Goal: Book appointment/travel/reservation

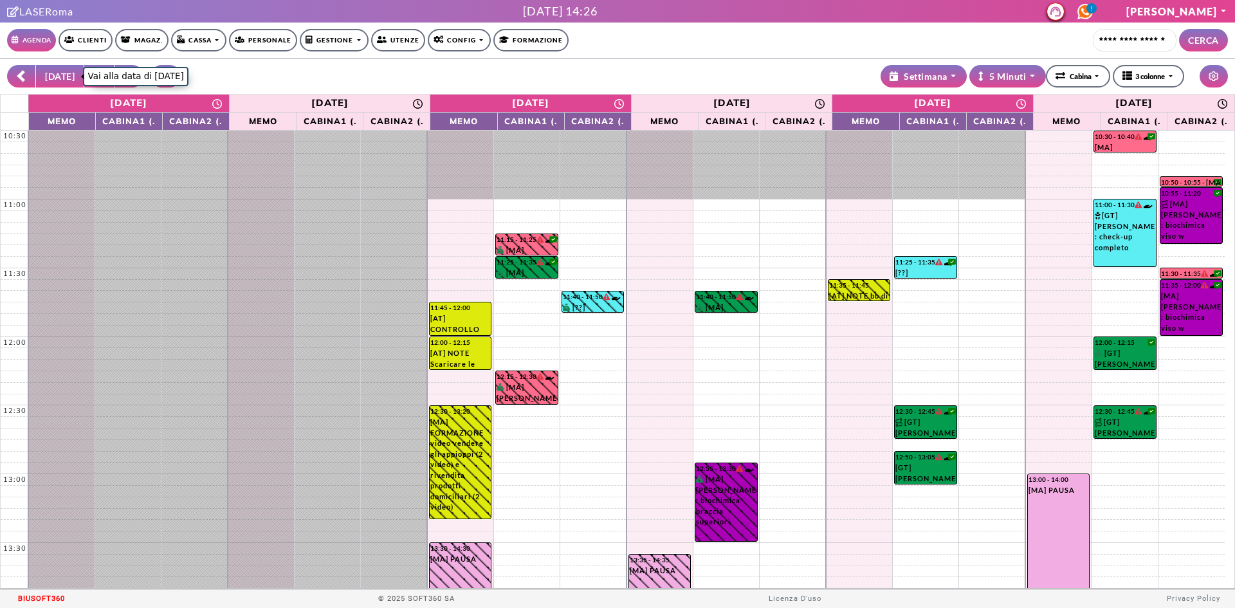
click at [59, 77] on button "[DATE]" at bounding box center [59, 76] width 49 height 23
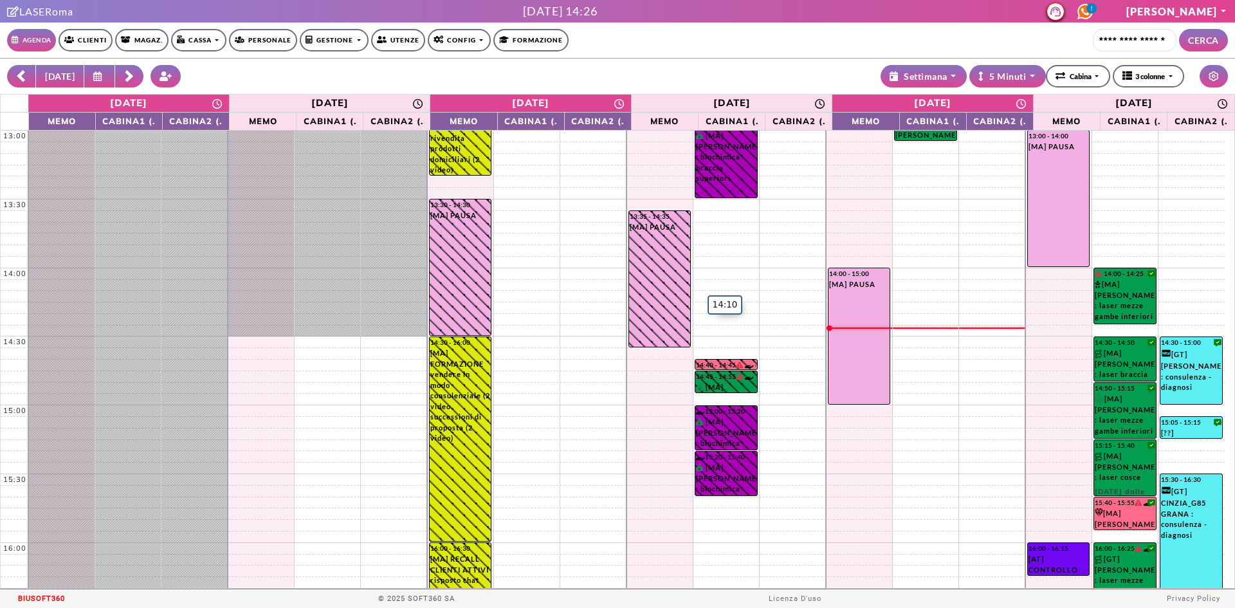
scroll to position [386, 0]
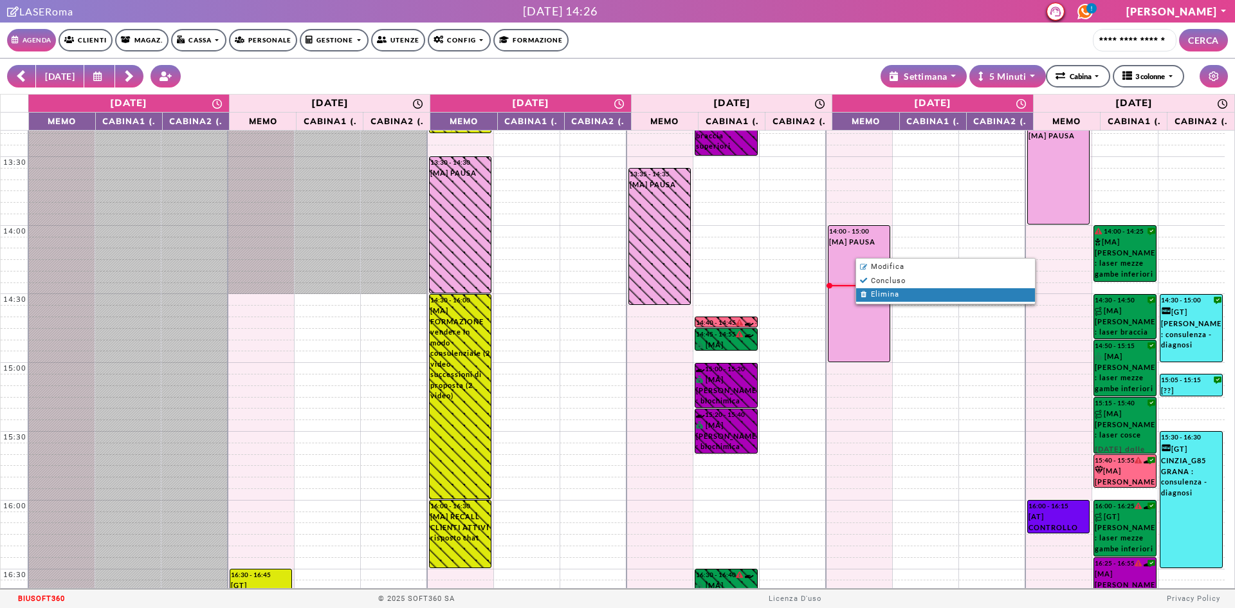
click at [889, 291] on span "Elimina" at bounding box center [885, 294] width 28 height 8
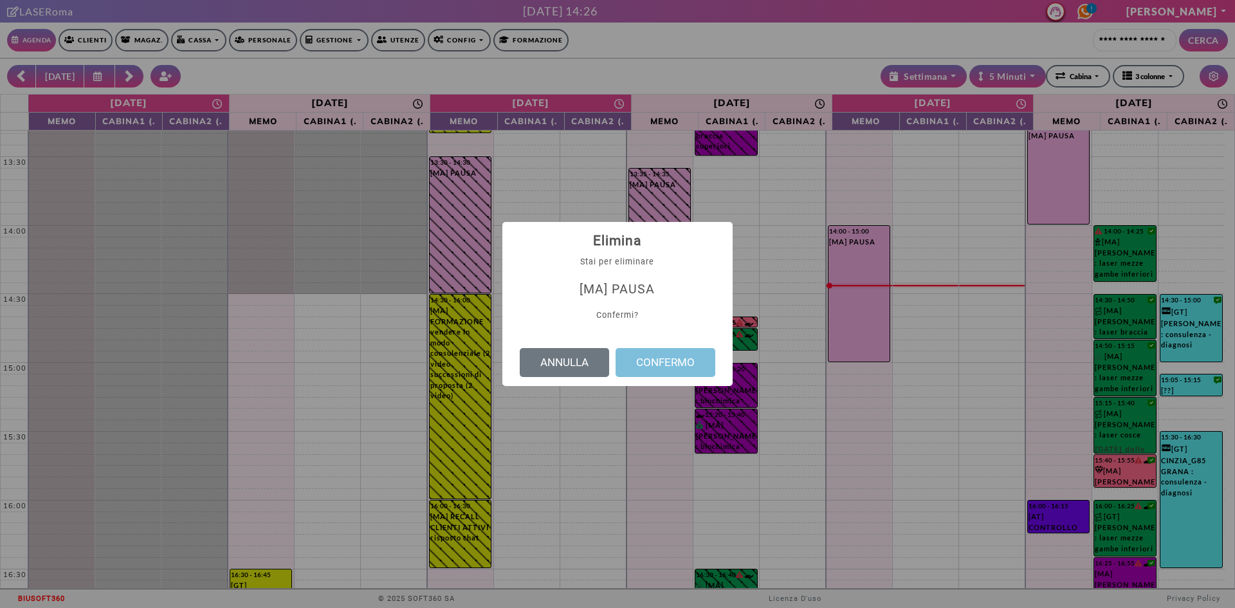
click at [697, 363] on button "CONFERMO" at bounding box center [665, 363] width 100 height 30
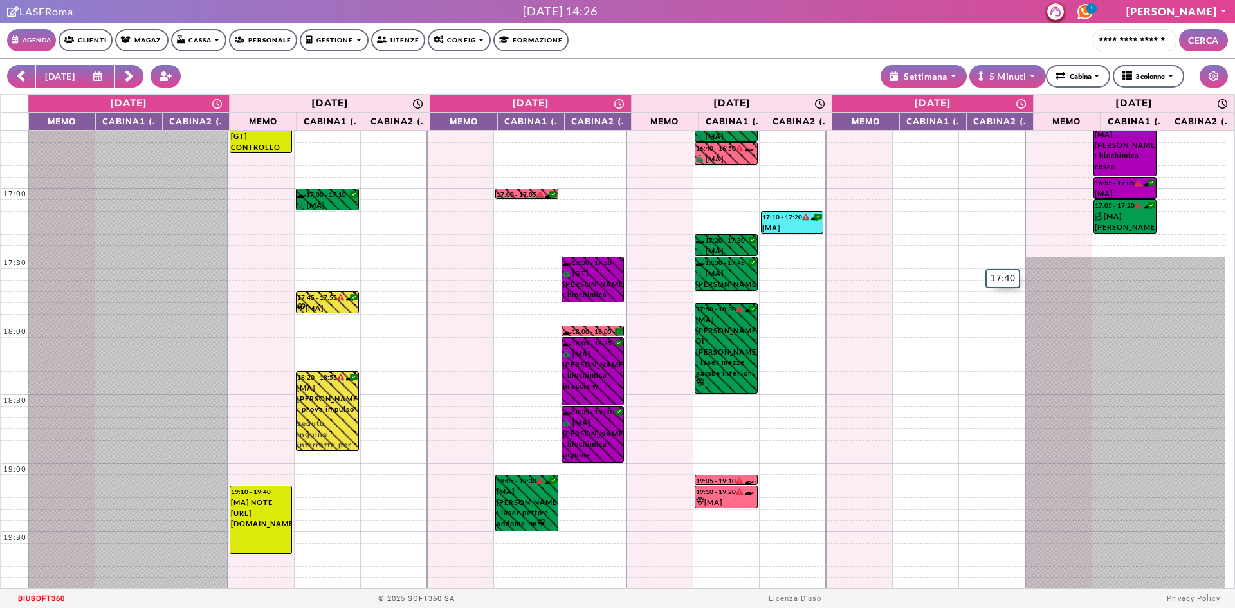
scroll to position [847, 0]
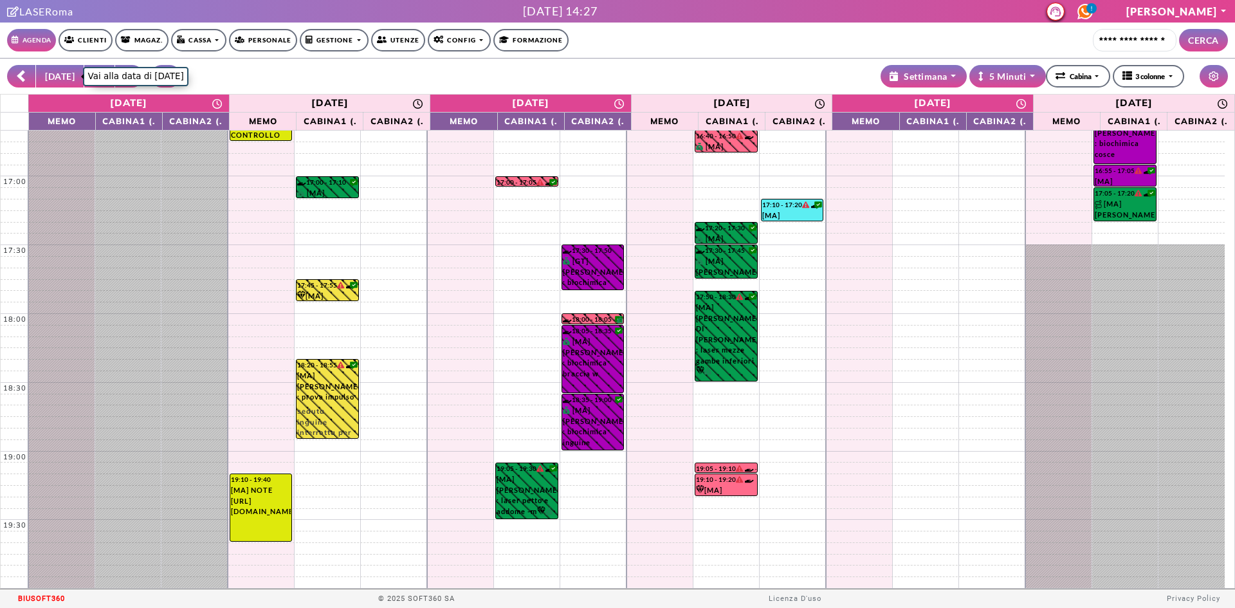
drag, startPoint x: 69, startPoint y: 86, endPoint x: 98, endPoint y: 80, distance: 29.0
click at [69, 86] on button "[DATE]" at bounding box center [59, 76] width 49 height 23
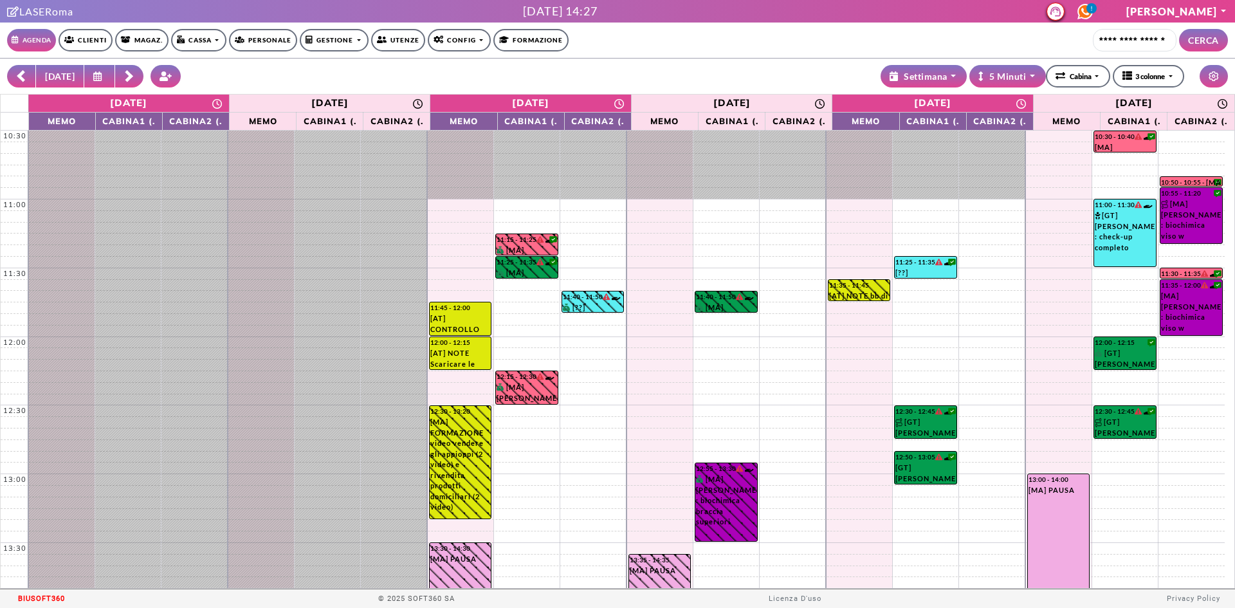
click at [125, 77] on rect at bounding box center [129, 74] width 8 height 8
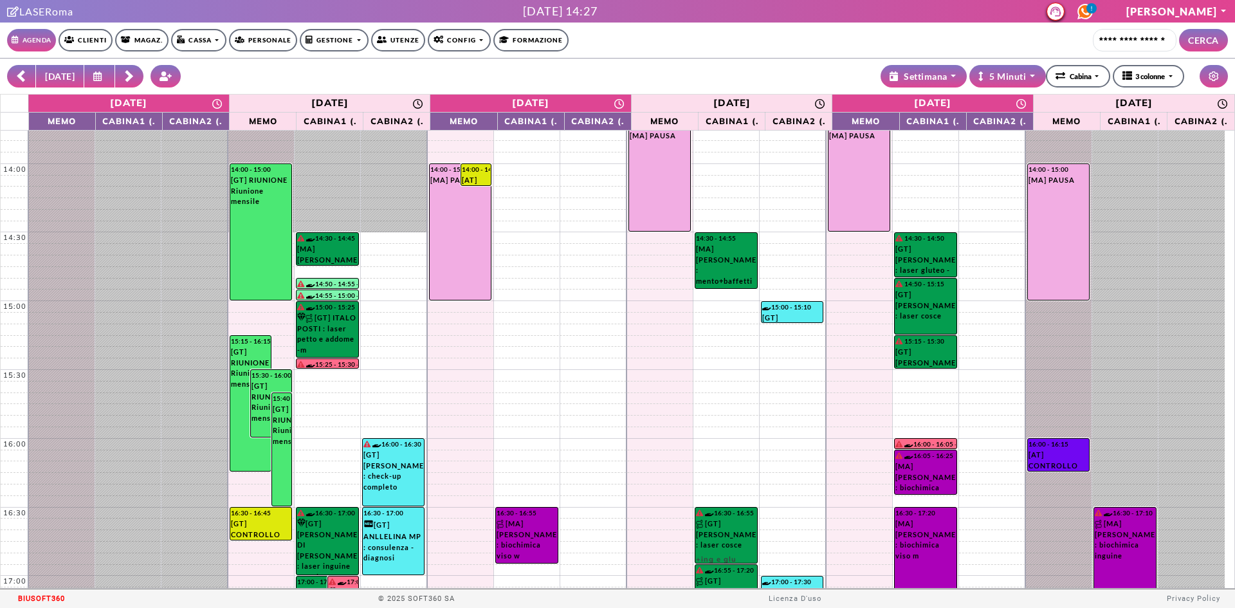
scroll to position [450, 0]
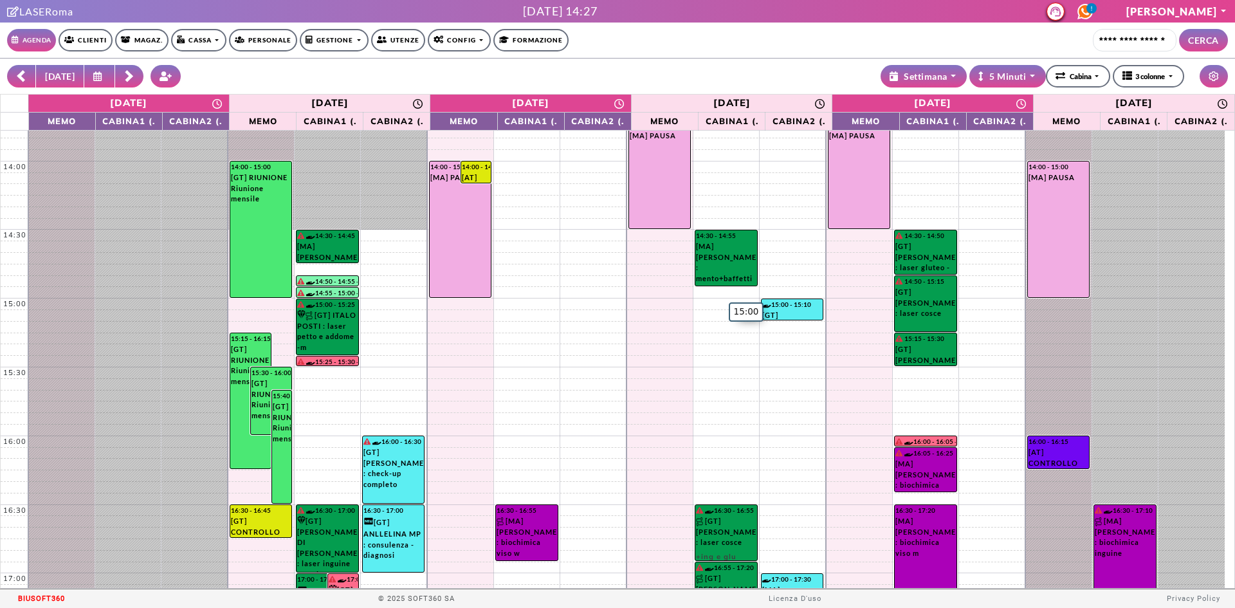
click at [716, 300] on td at bounding box center [626, 304] width 1196 height 12
select select "*****"
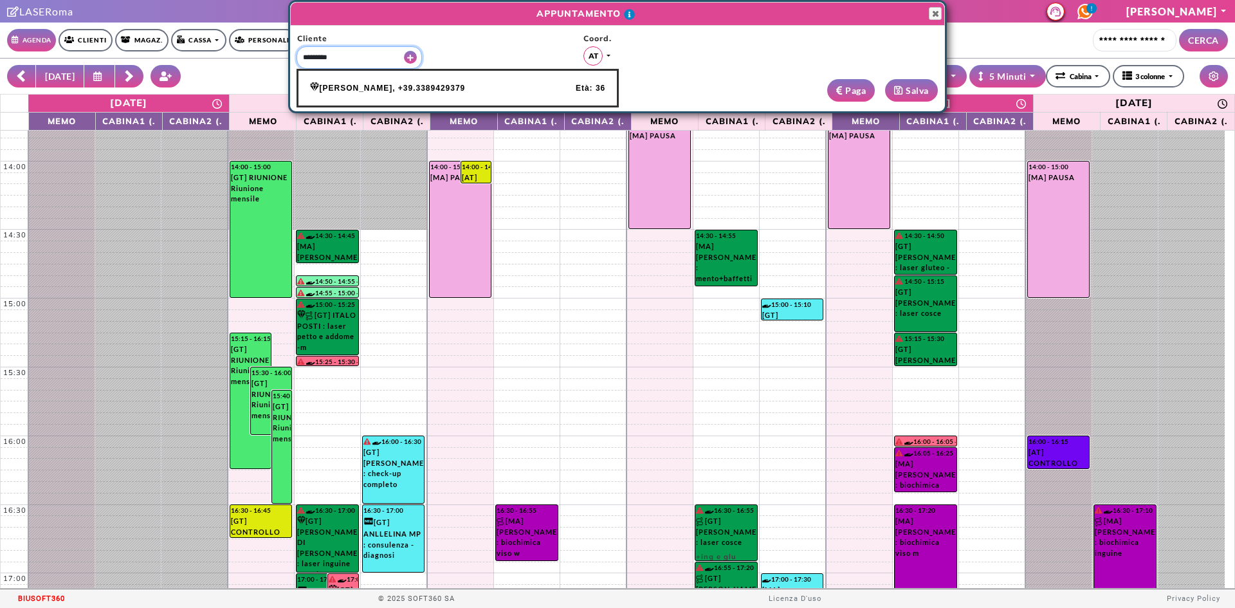
click at [406, 82] on span "[PERSON_NAME], +39.3389429379" at bounding box center [387, 88] width 155 height 12
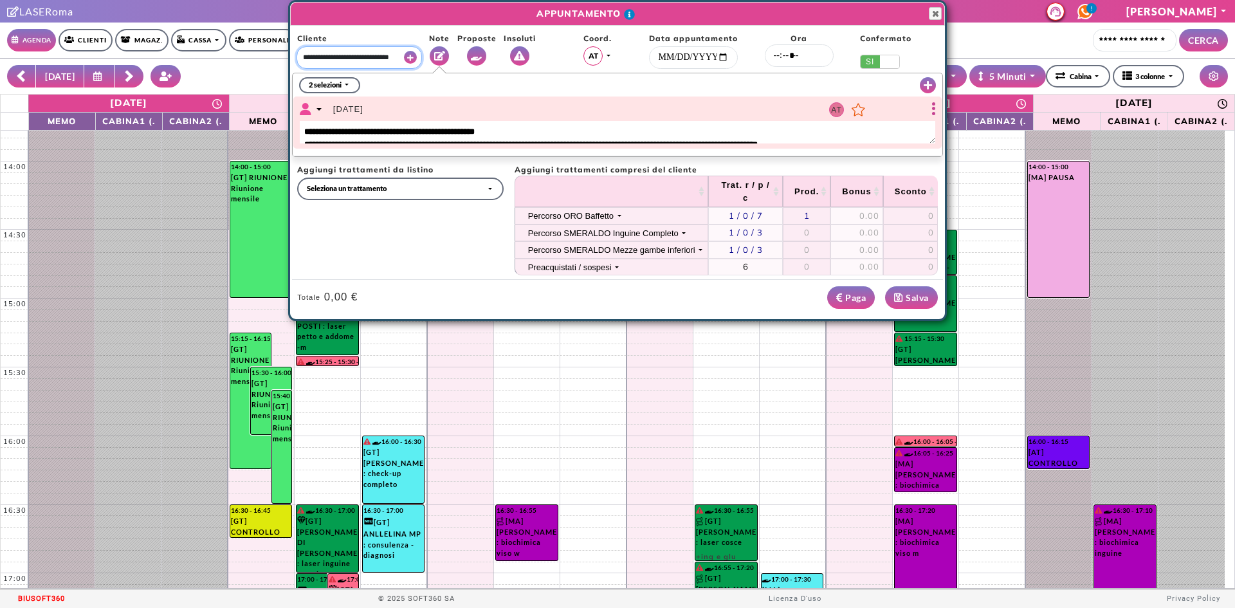
type input "**********"
click at [619, 249] on div "Percorso SMERALDO Mezze gambe inferiori" at bounding box center [611, 250] width 167 height 10
click at [585, 266] on div "Preacquistati / sospesi" at bounding box center [570, 267] width 84 height 10
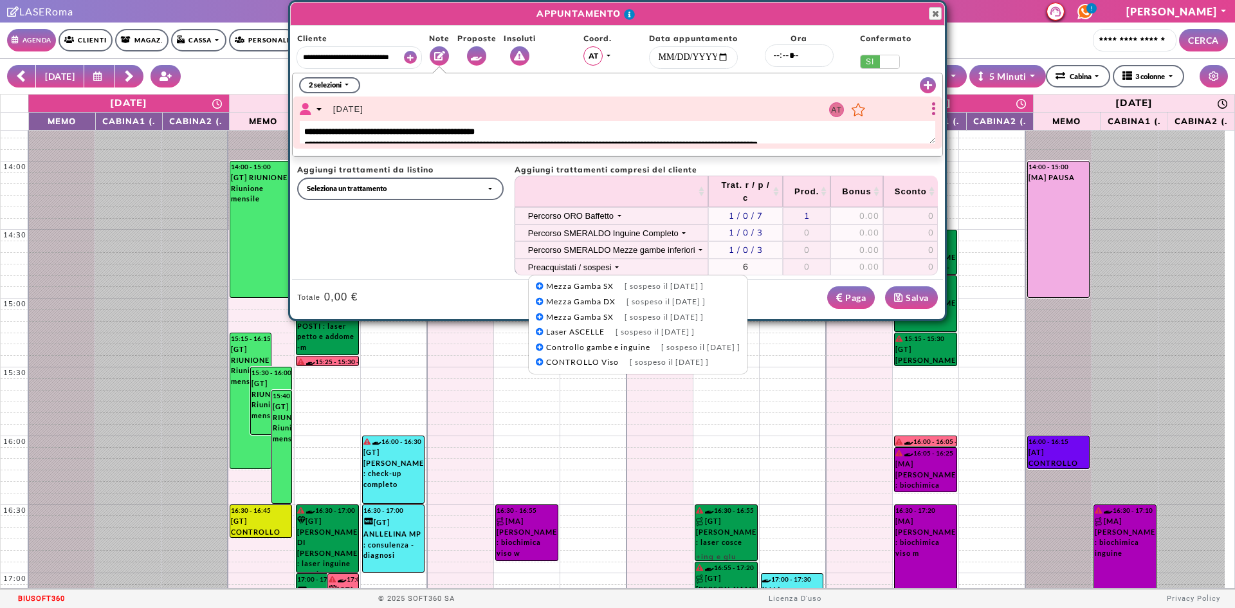
scroll to position [0, 0]
click at [585, 266] on div "Preacquistati / sospesi" at bounding box center [570, 267] width 84 height 10
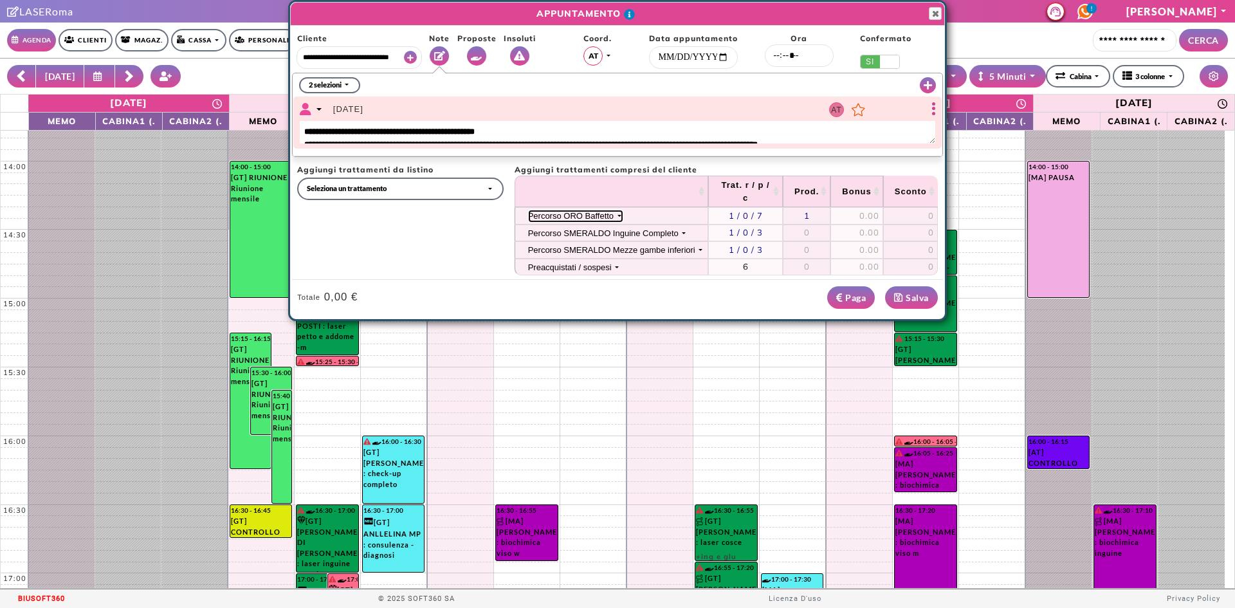
click at [592, 217] on div "Percorso ORO Baffetto" at bounding box center [571, 216] width 86 height 10
click at [592, 233] on link "Baffetti" at bounding box center [572, 235] width 86 height 15
select select "*****"
select select
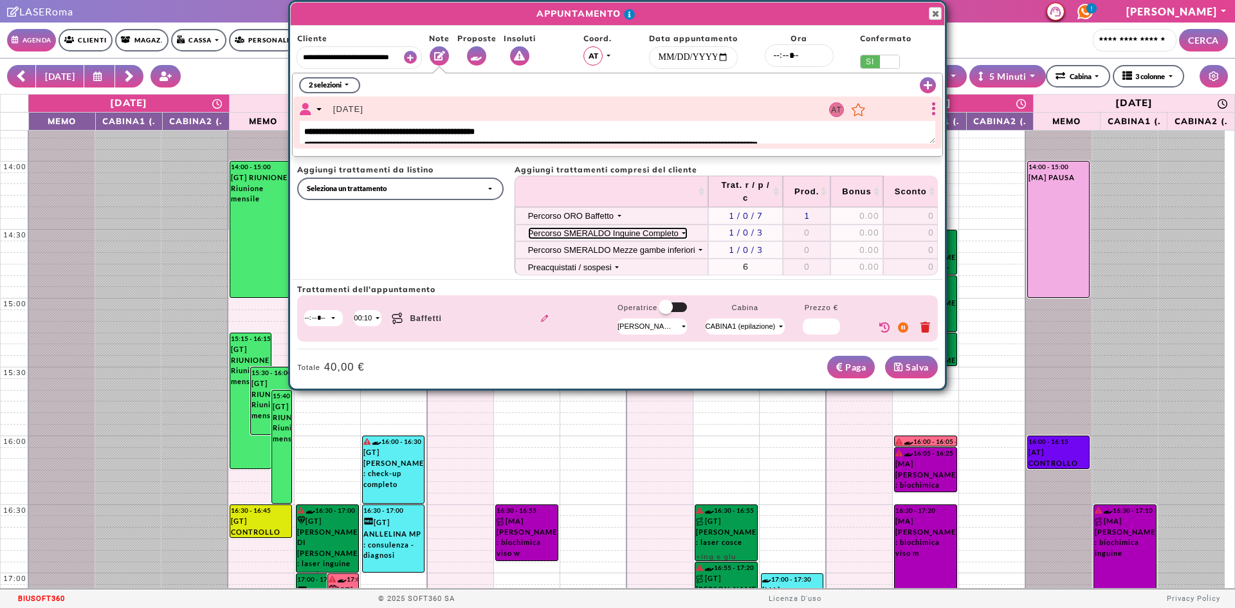
click at [624, 237] on div "Percorso SMERALDO Inguine Completo" at bounding box center [603, 233] width 150 height 10
click at [620, 250] on span "Laser INGUINE Completo" at bounding box center [596, 252] width 101 height 10
select select "*****"
select select
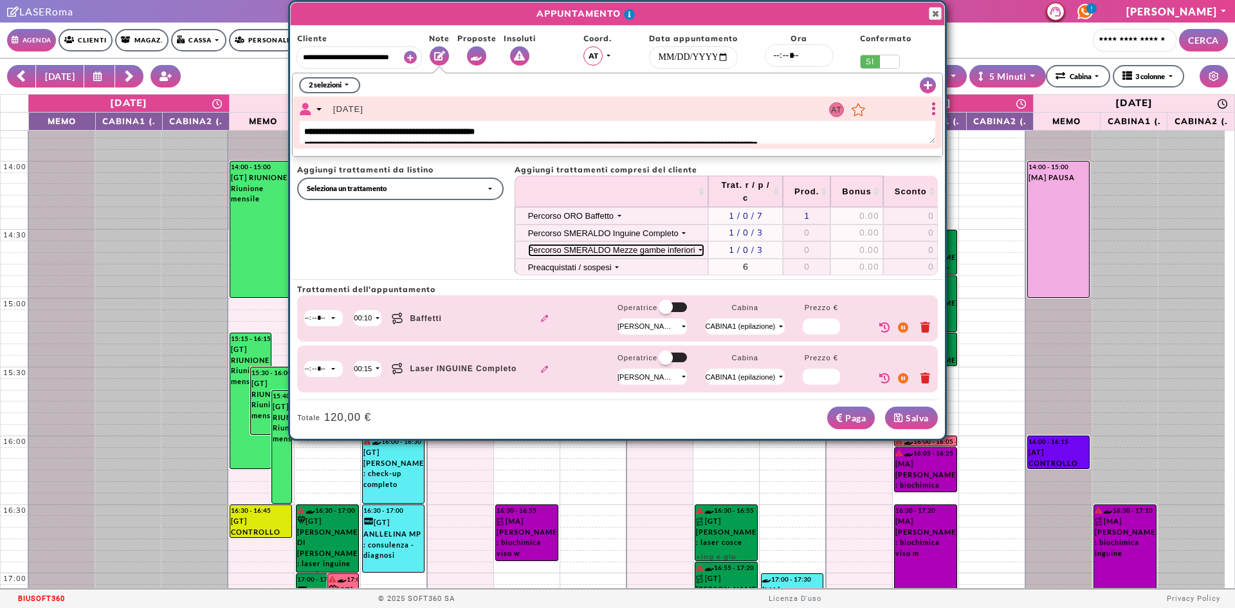
click at [620, 250] on div "Percorso SMERALDO Mezze gambe inferiori" at bounding box center [611, 250] width 167 height 10
click at [616, 261] on div "Laser Mezze gambe inferiori" at bounding box center [597, 270] width 138 height 24
click at [616, 248] on div "Percorso SMERALDO Mezze gambe inferiori" at bounding box center [611, 250] width 167 height 10
click at [616, 273] on span "Laser Mezze gambe inferiori" at bounding box center [602, 269] width 112 height 10
select select "*****"
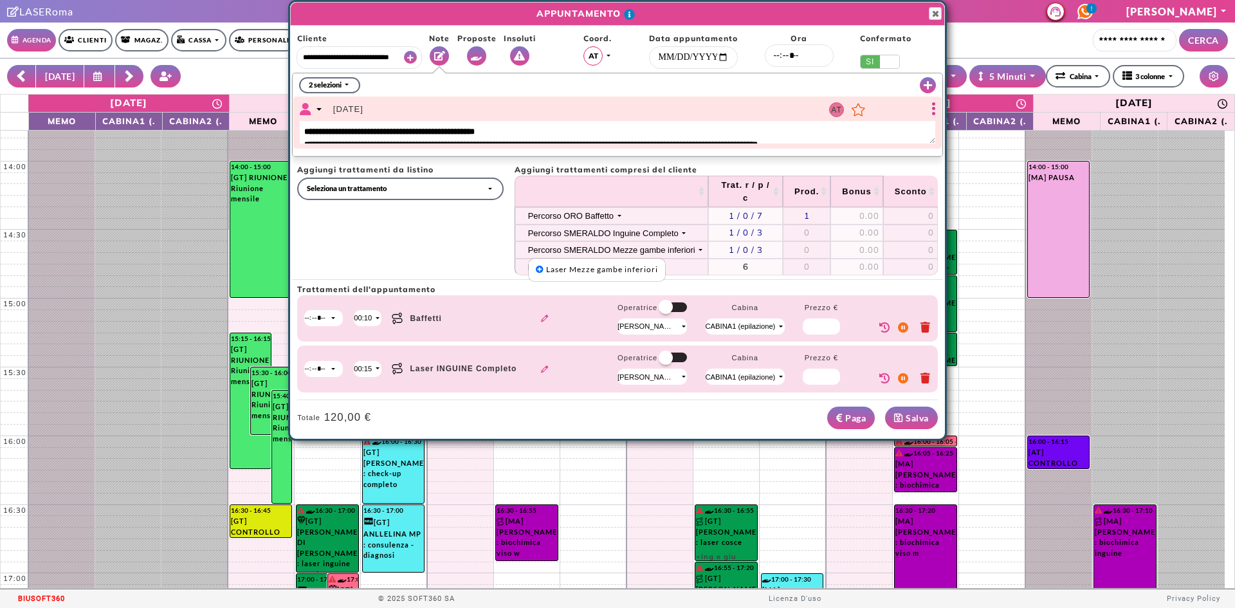
select select
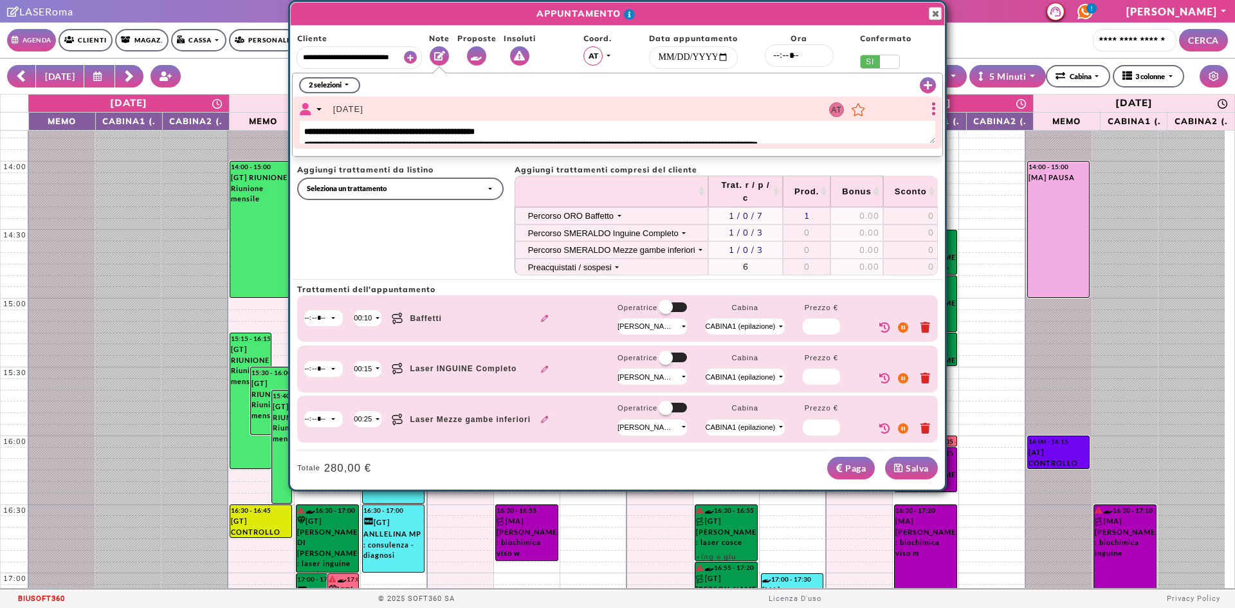
click at [918, 462] on button "Salva" at bounding box center [911, 468] width 53 height 23
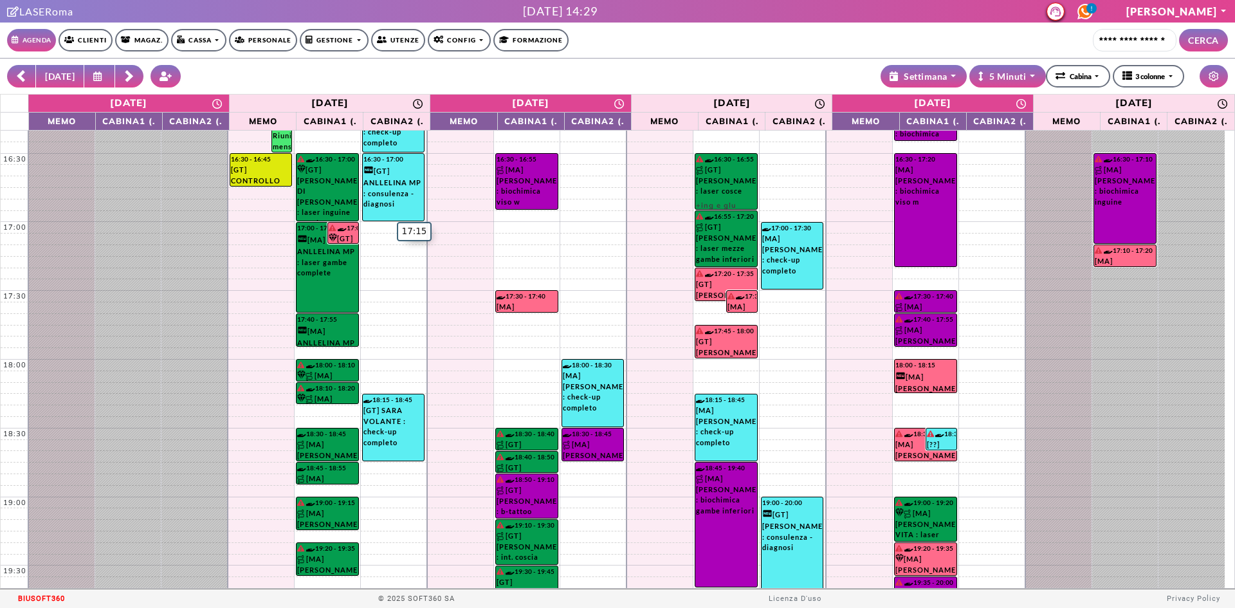
scroll to position [847, 0]
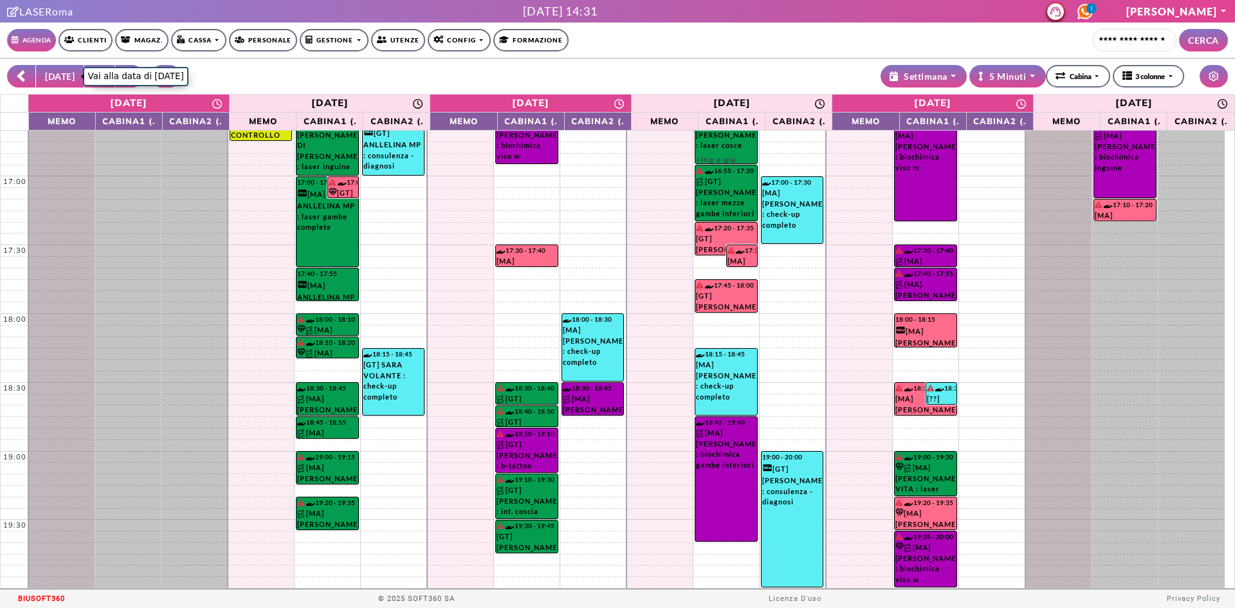
drag, startPoint x: 62, startPoint y: 83, endPoint x: 37, endPoint y: 91, distance: 26.2
click at [62, 84] on button "[DATE]" at bounding box center [59, 76] width 49 height 23
